Goal: Navigation & Orientation: Find specific page/section

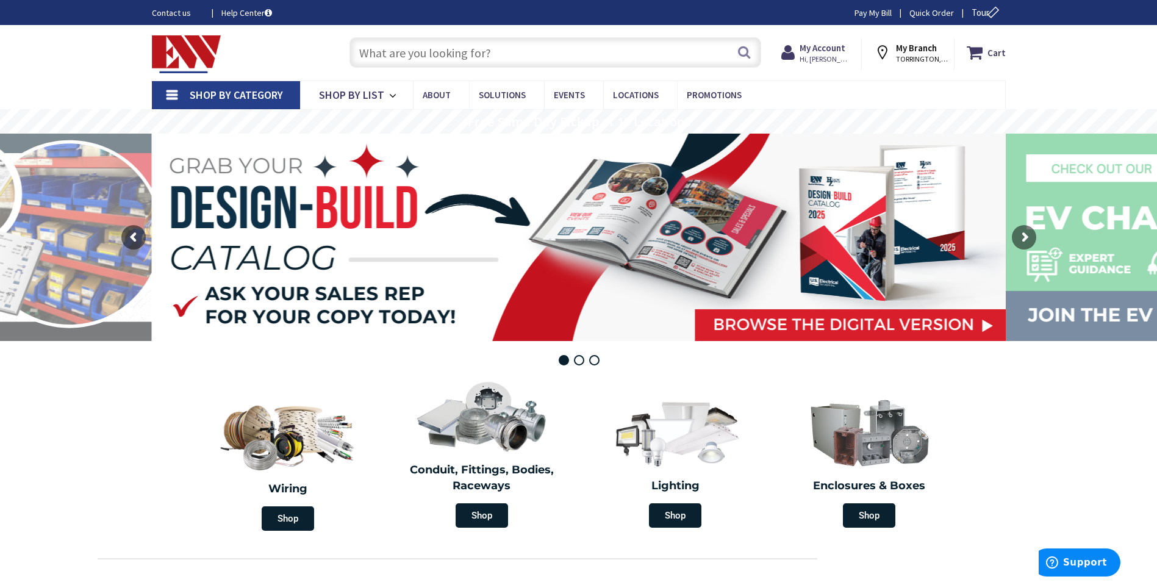
click at [176, 88] on link "Shop By Category" at bounding box center [226, 95] width 148 height 28
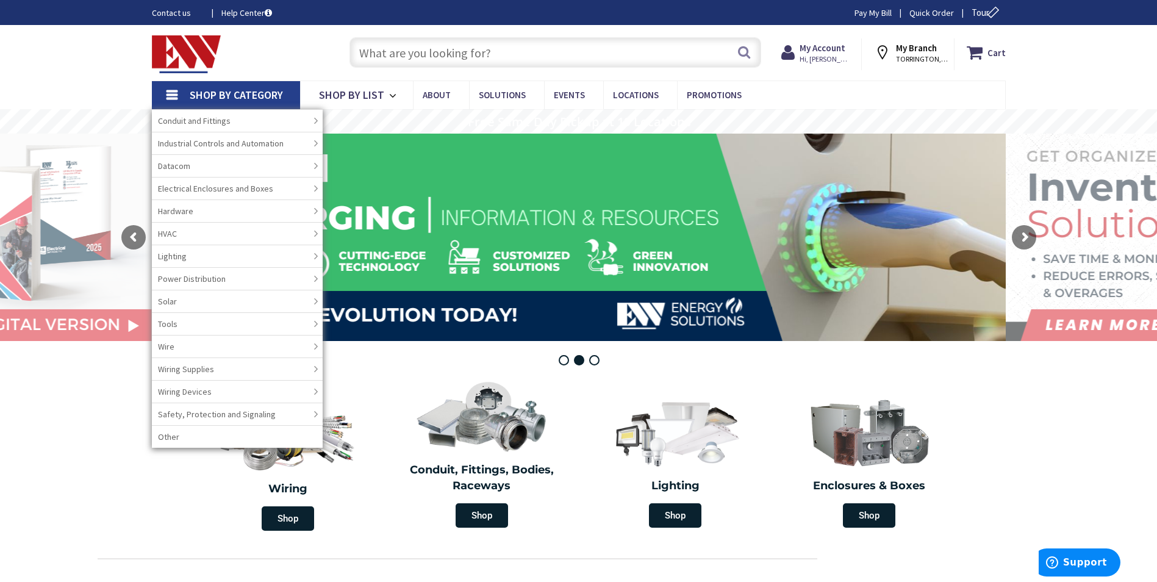
click at [292, 54] on div "Toggle Nav" at bounding box center [239, 52] width 192 height 41
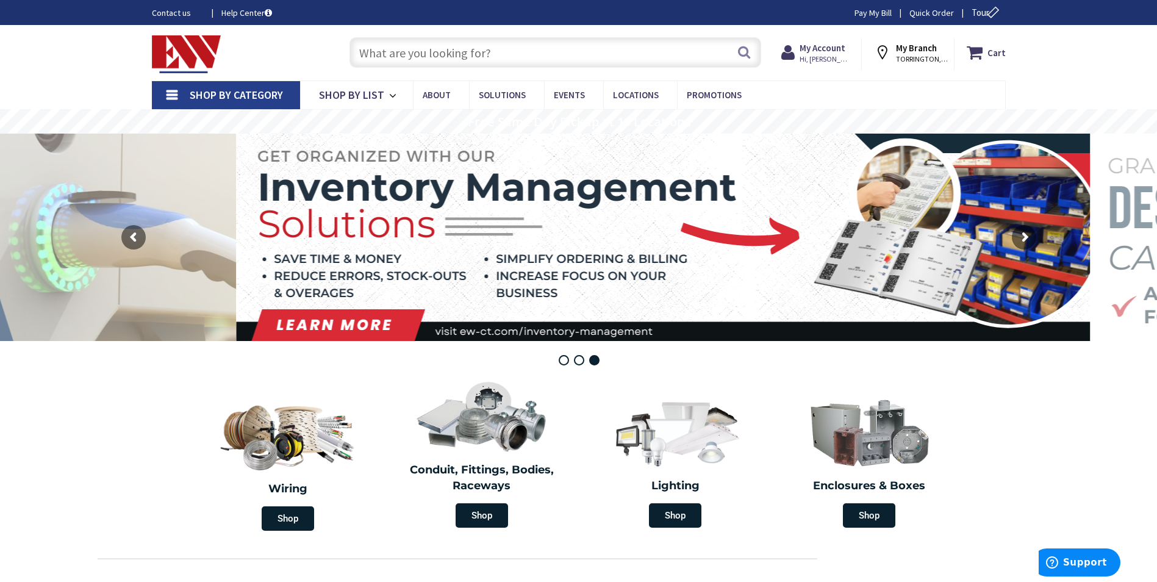
click at [283, 99] on link "Shop By Category" at bounding box center [226, 95] width 148 height 28
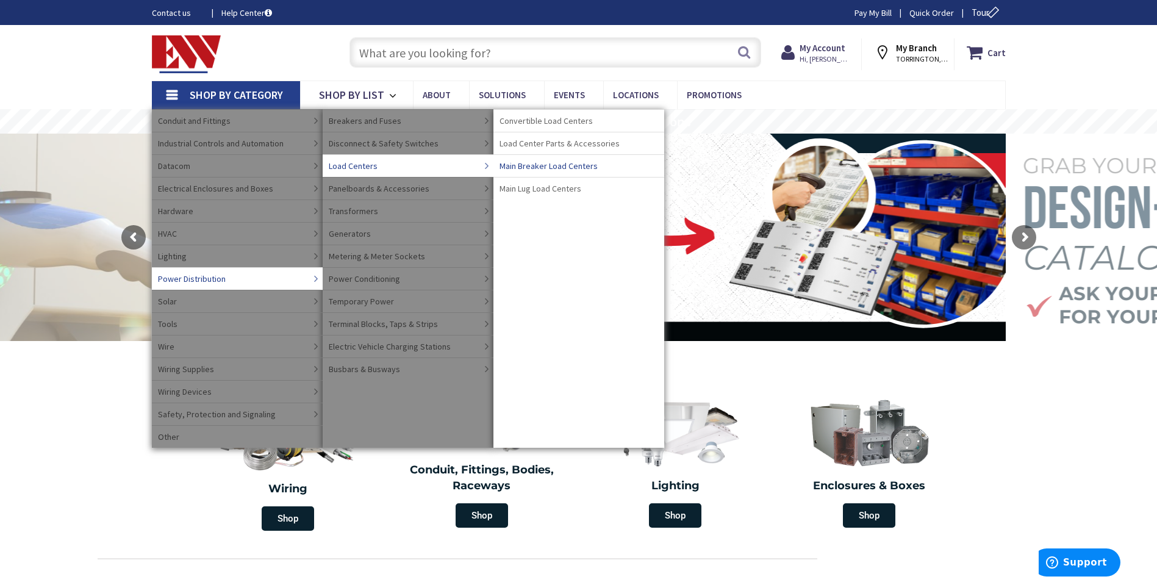
click at [545, 170] on span "Main Breaker Load Centers" at bounding box center [549, 166] width 98 height 12
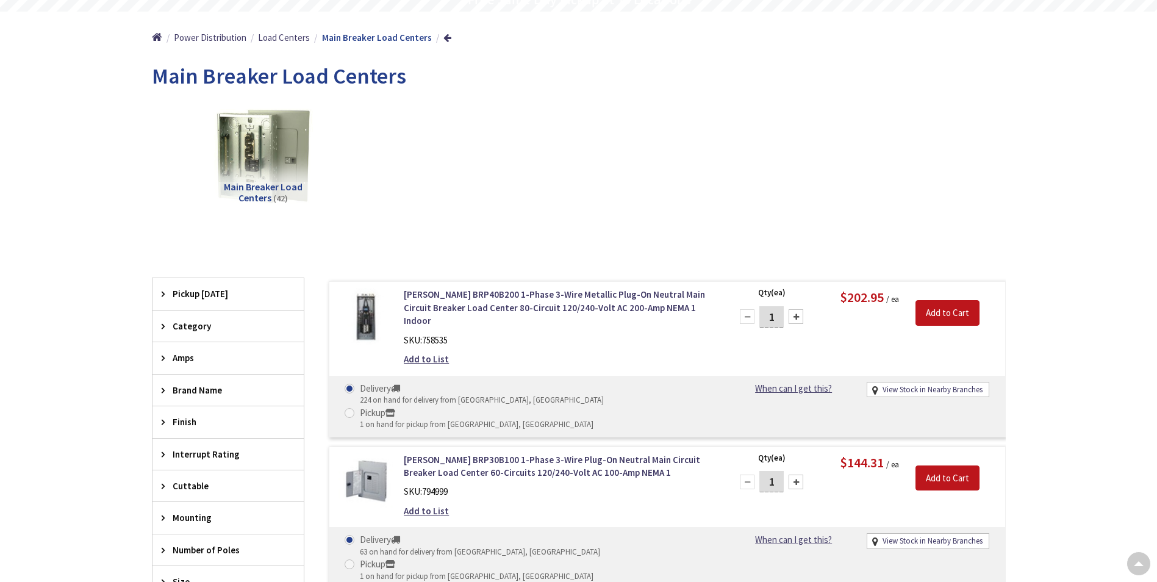
scroll to position [244, 0]
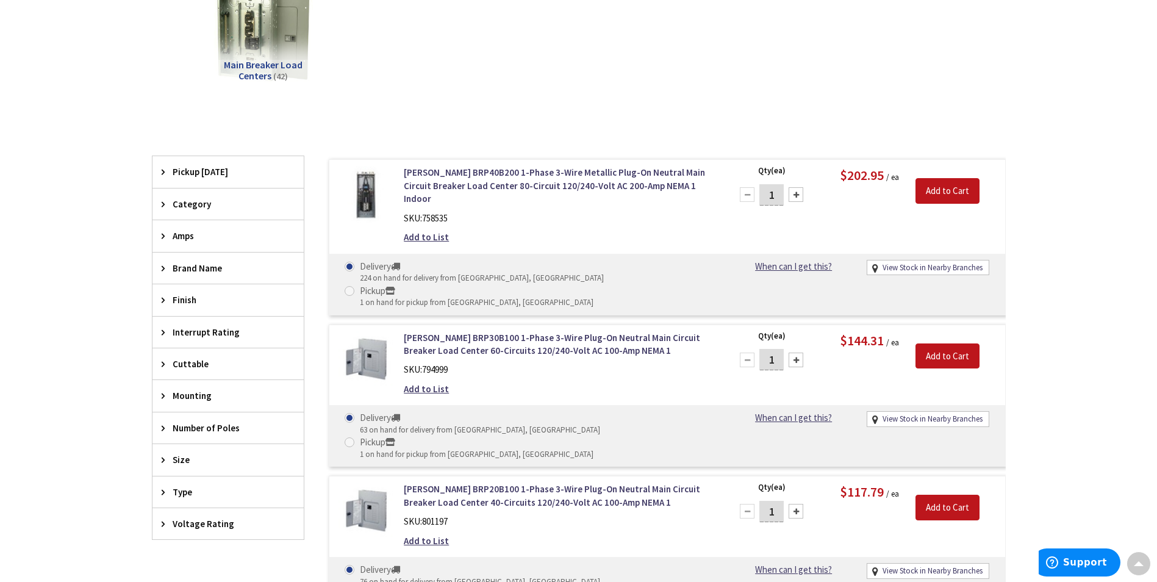
click at [189, 493] on span "Type" at bounding box center [222, 491] width 99 height 13
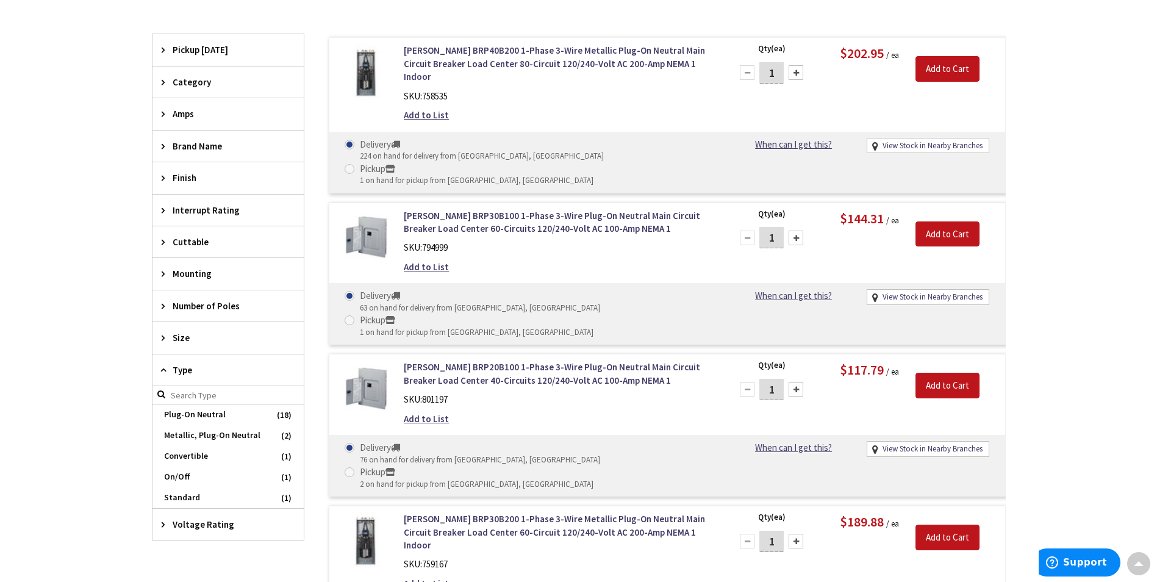
click at [184, 373] on span "Type" at bounding box center [222, 370] width 99 height 13
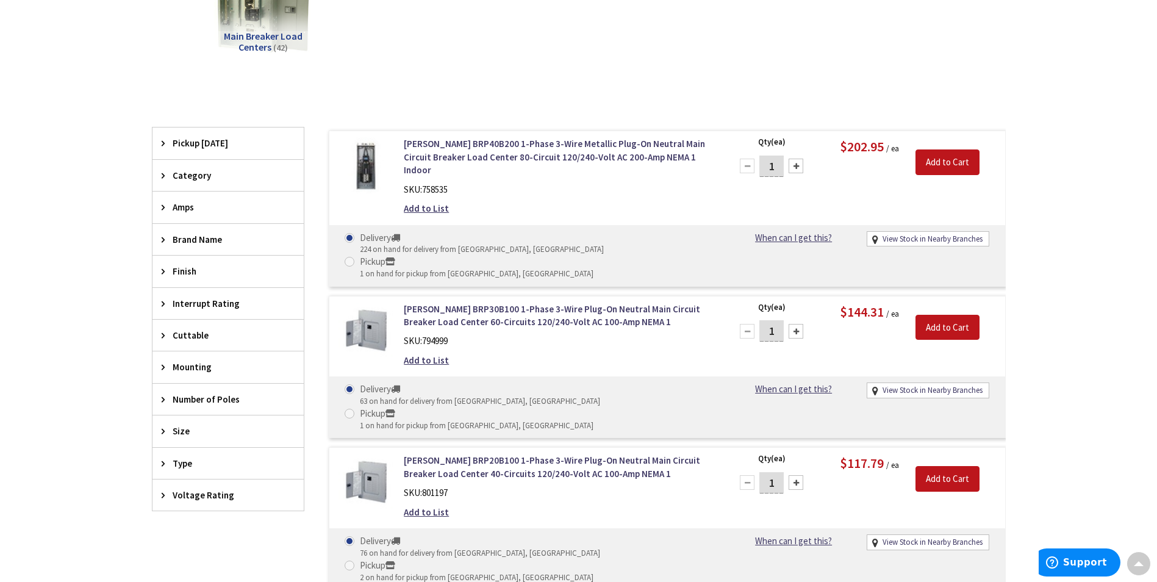
scroll to position [246, 0]
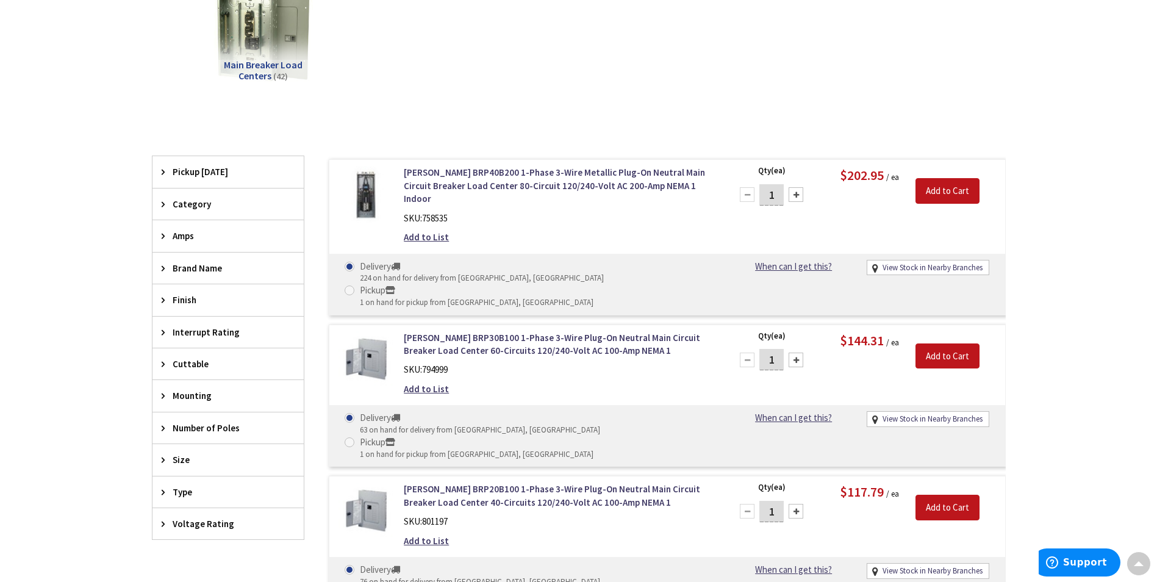
click at [184, 242] on span "Amps" at bounding box center [222, 235] width 99 height 13
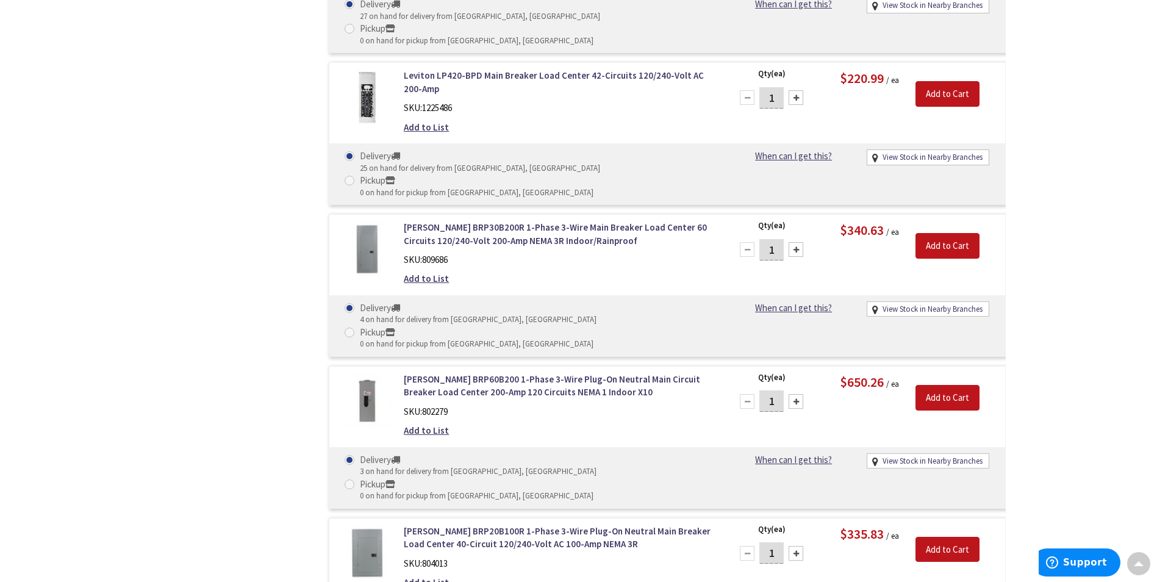
scroll to position [488, 0]
